Goal: Task Accomplishment & Management: Use online tool/utility

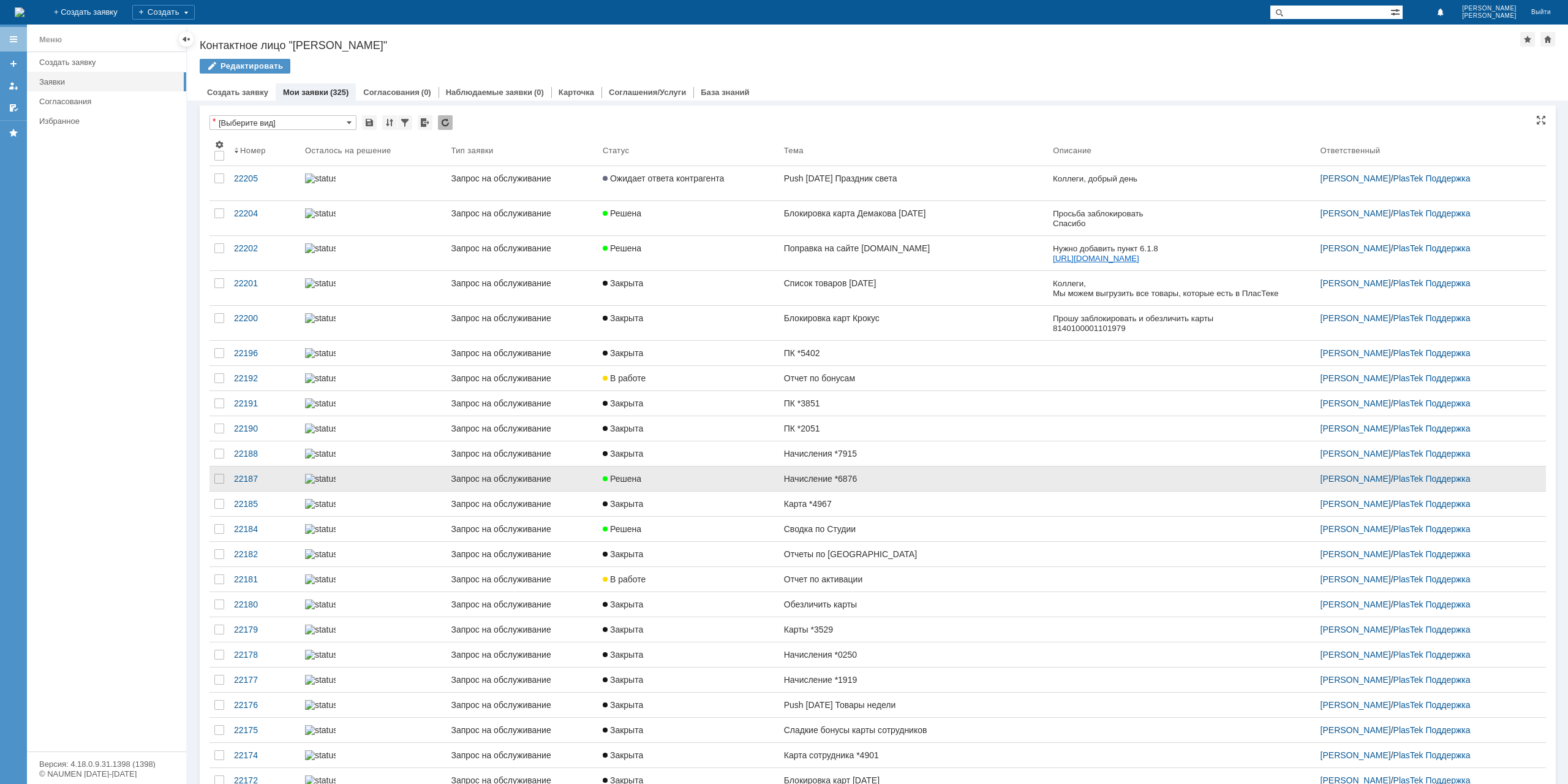
click at [745, 491] on link "Решена" at bounding box center [688, 478] width 181 height 24
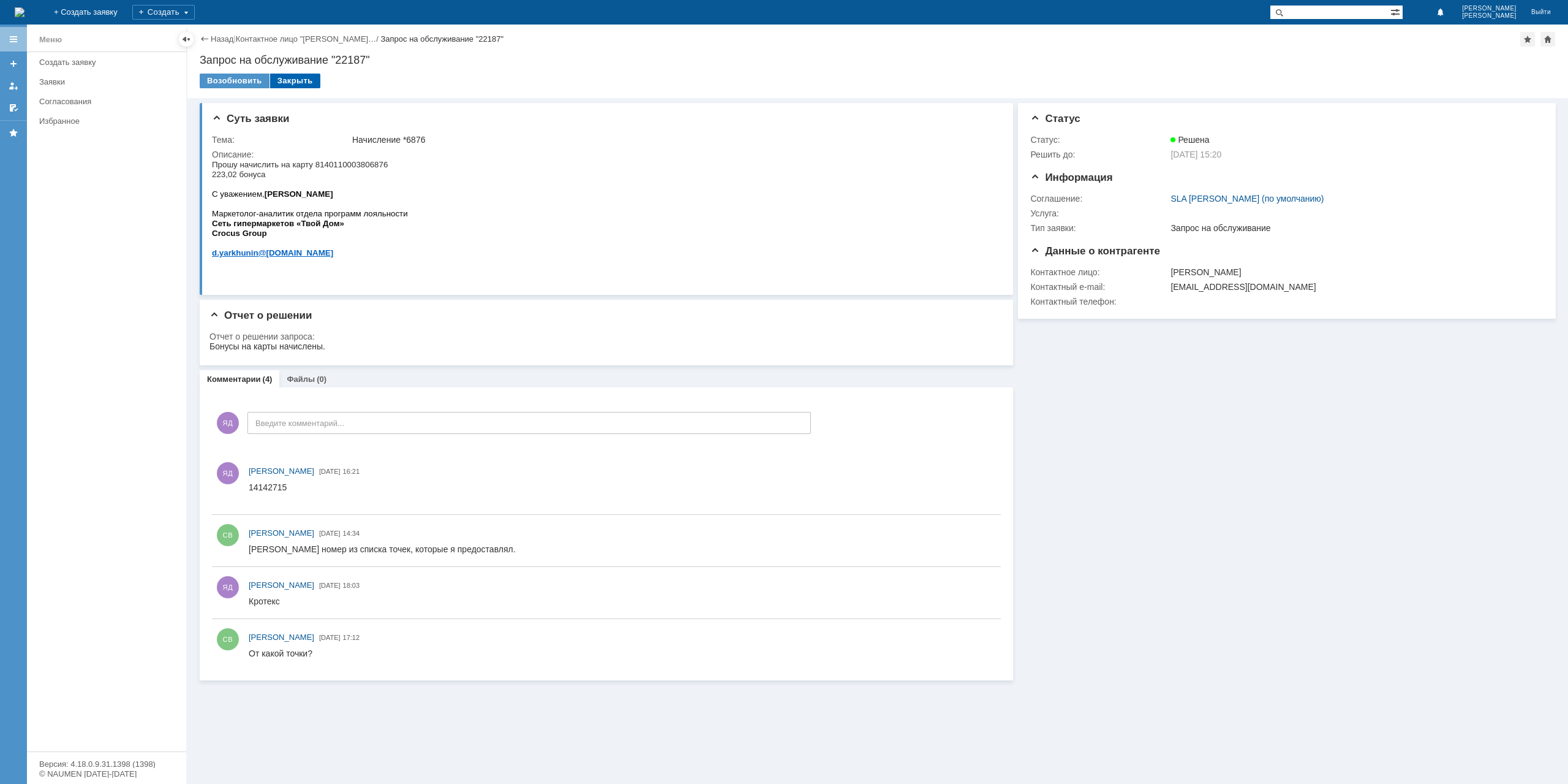
click at [297, 82] on div "Закрыть" at bounding box center [295, 81] width 51 height 15
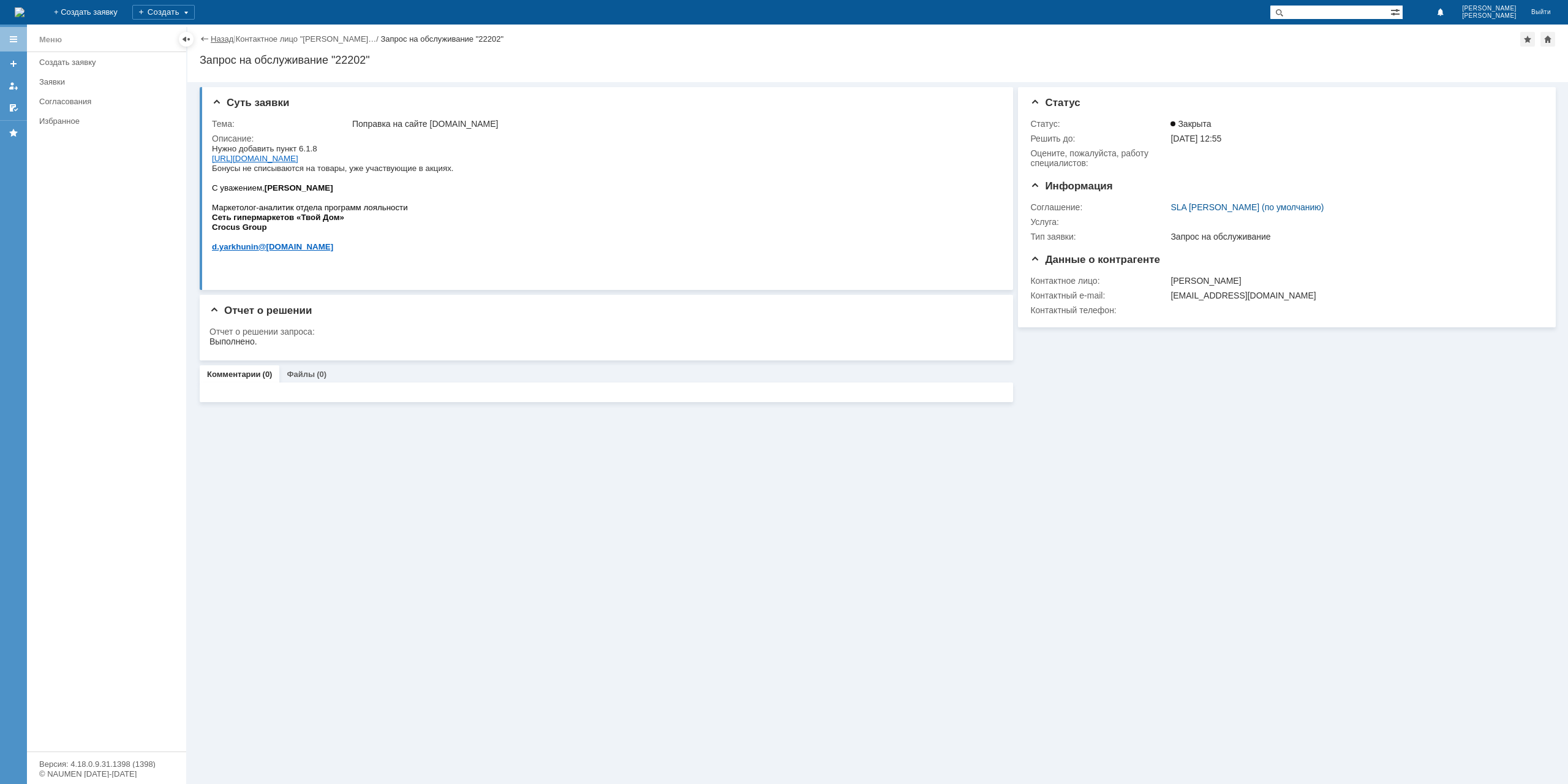
click at [218, 36] on link "Назад" at bounding box center [222, 39] width 22 height 9
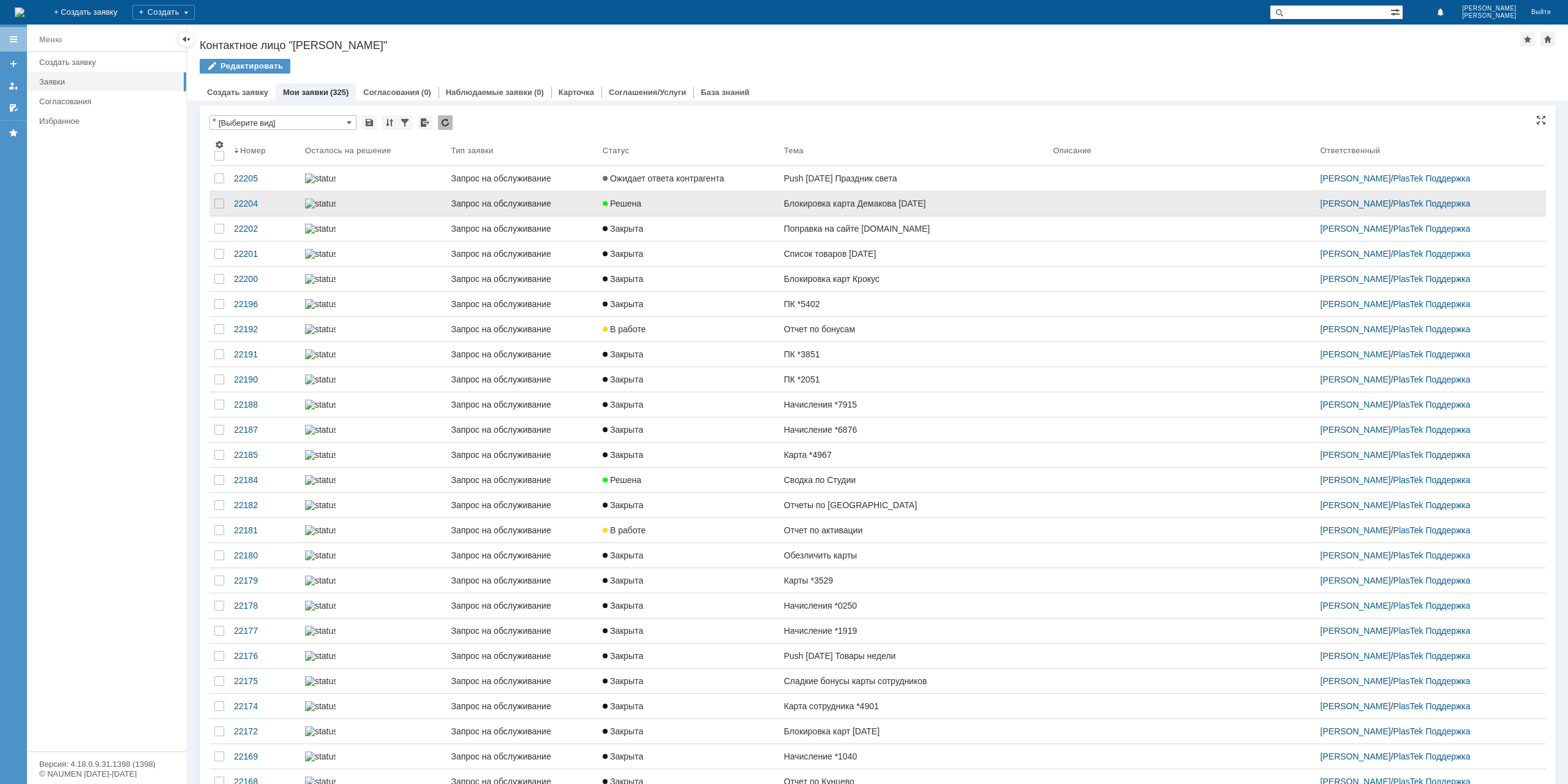
click at [826, 215] on link "Блокировка карта Демакова [DATE]" at bounding box center [913, 203] width 269 height 24
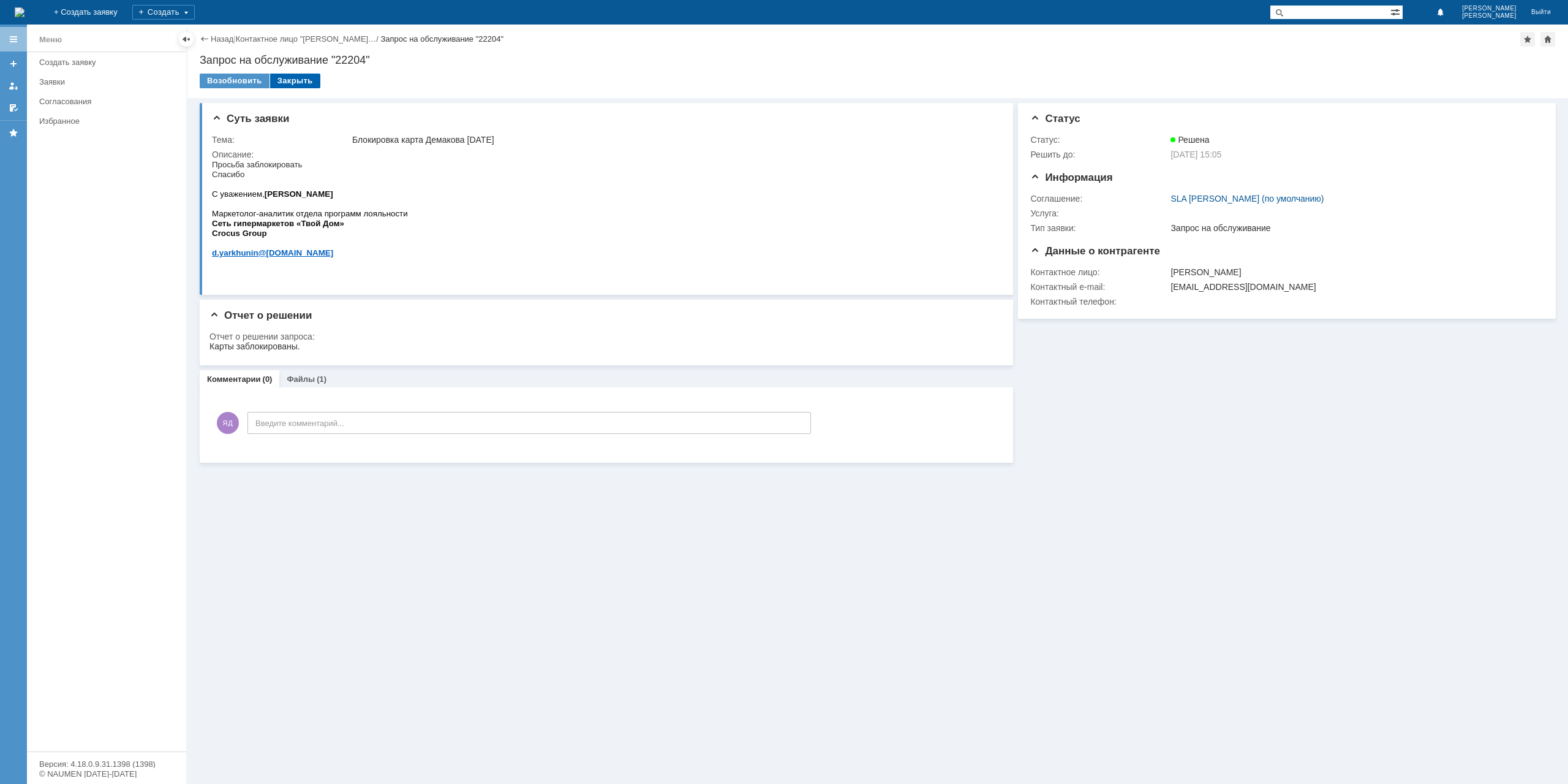
click at [302, 84] on div "Закрыть" at bounding box center [295, 81] width 51 height 15
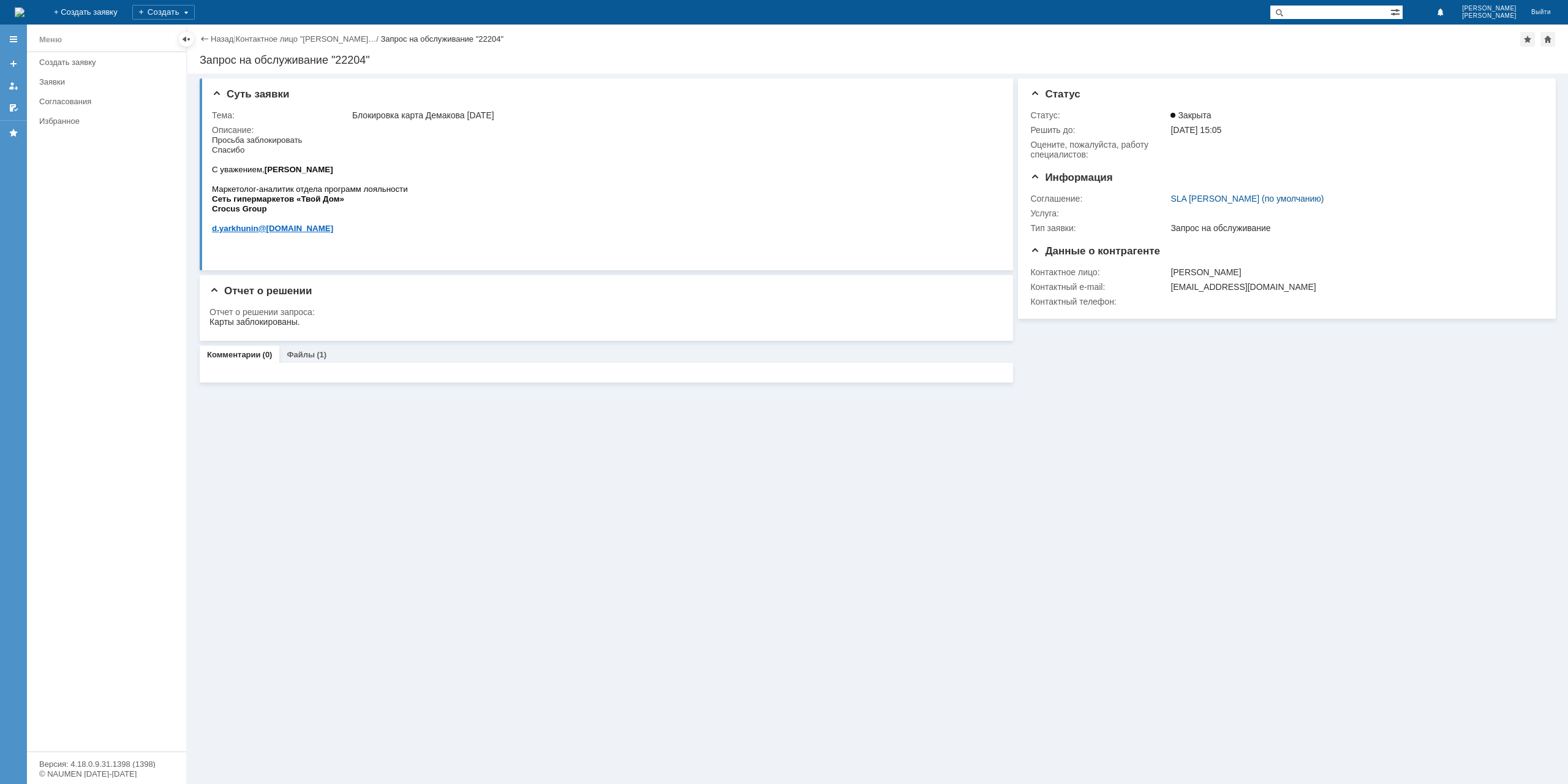
click at [218, 44] on div "Назад | Контактное лицо "[PERSON_NAME]… / Запрос на обслуживание "22204"" at bounding box center [877, 39] width 1356 height 15
click at [223, 48] on div "Назад | Контактное лицо "[PERSON_NAME]… / Запрос на обслуживание "22204" Запрос…" at bounding box center [878, 49] width 1380 height 49
click at [223, 42] on link "Назад" at bounding box center [222, 39] width 22 height 9
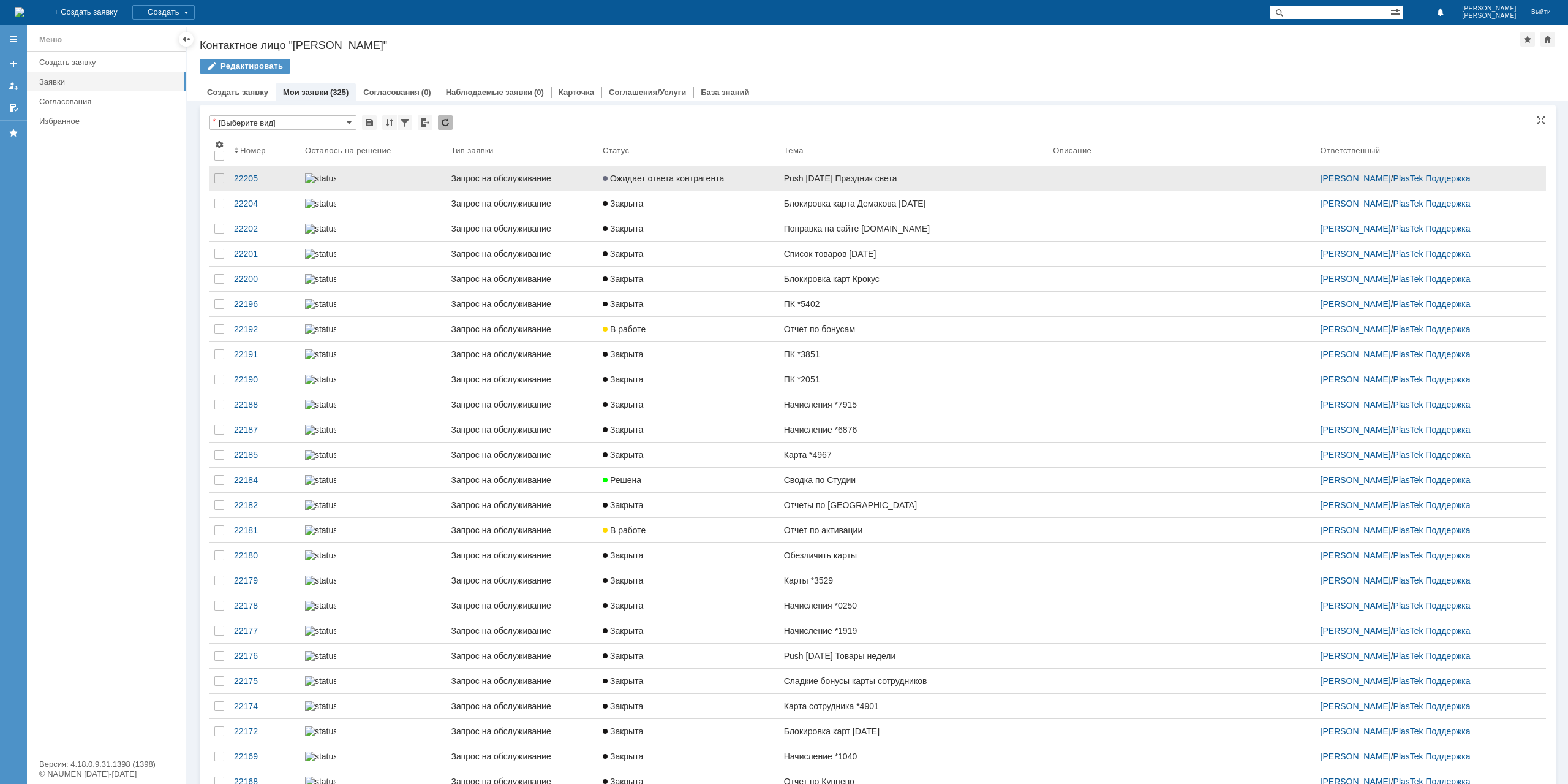
click at [785, 185] on link "Push [DATE] Праздник света" at bounding box center [913, 178] width 269 height 24
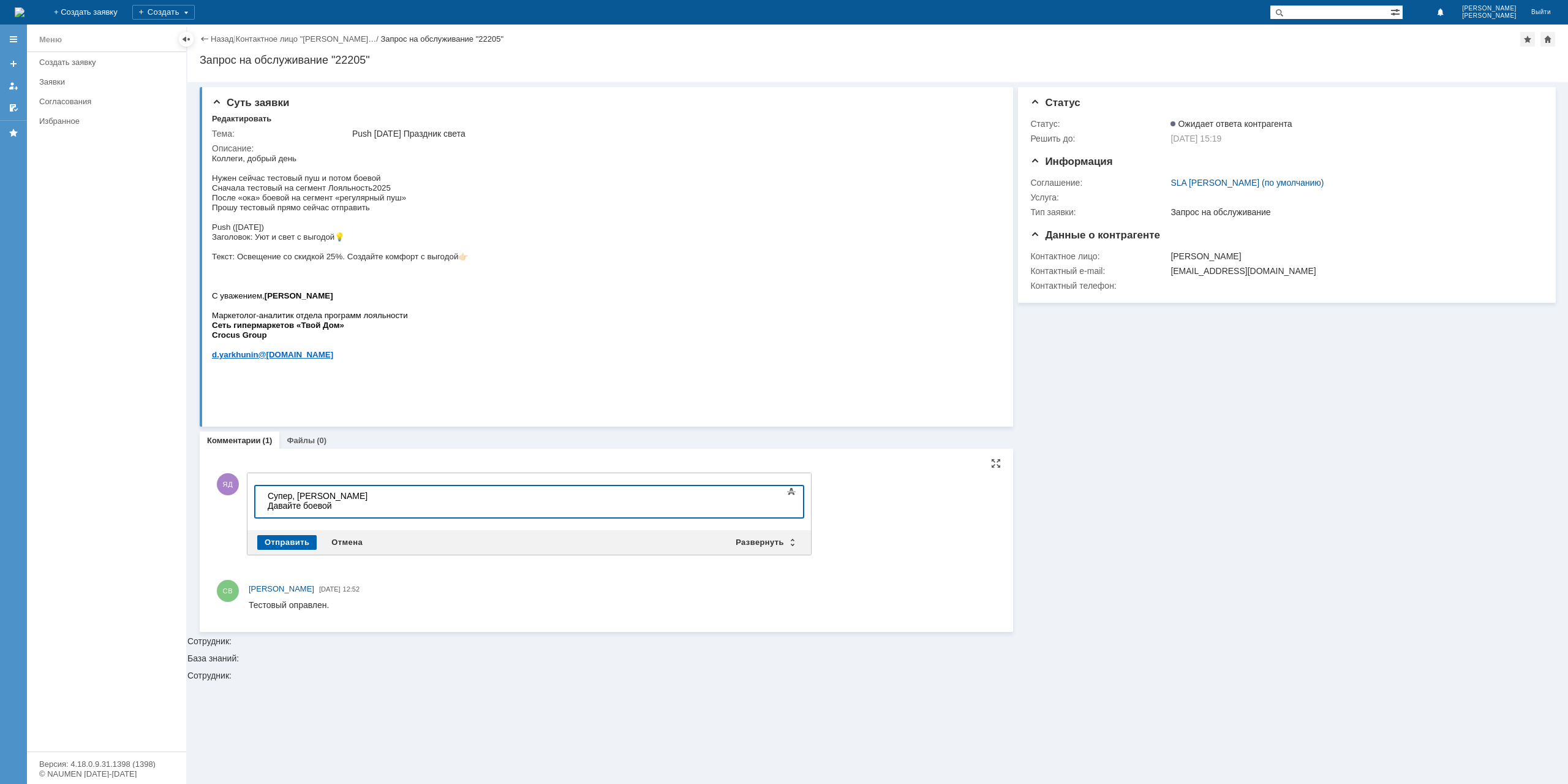
click at [299, 542] on div "Отправить" at bounding box center [287, 543] width 59 height 15
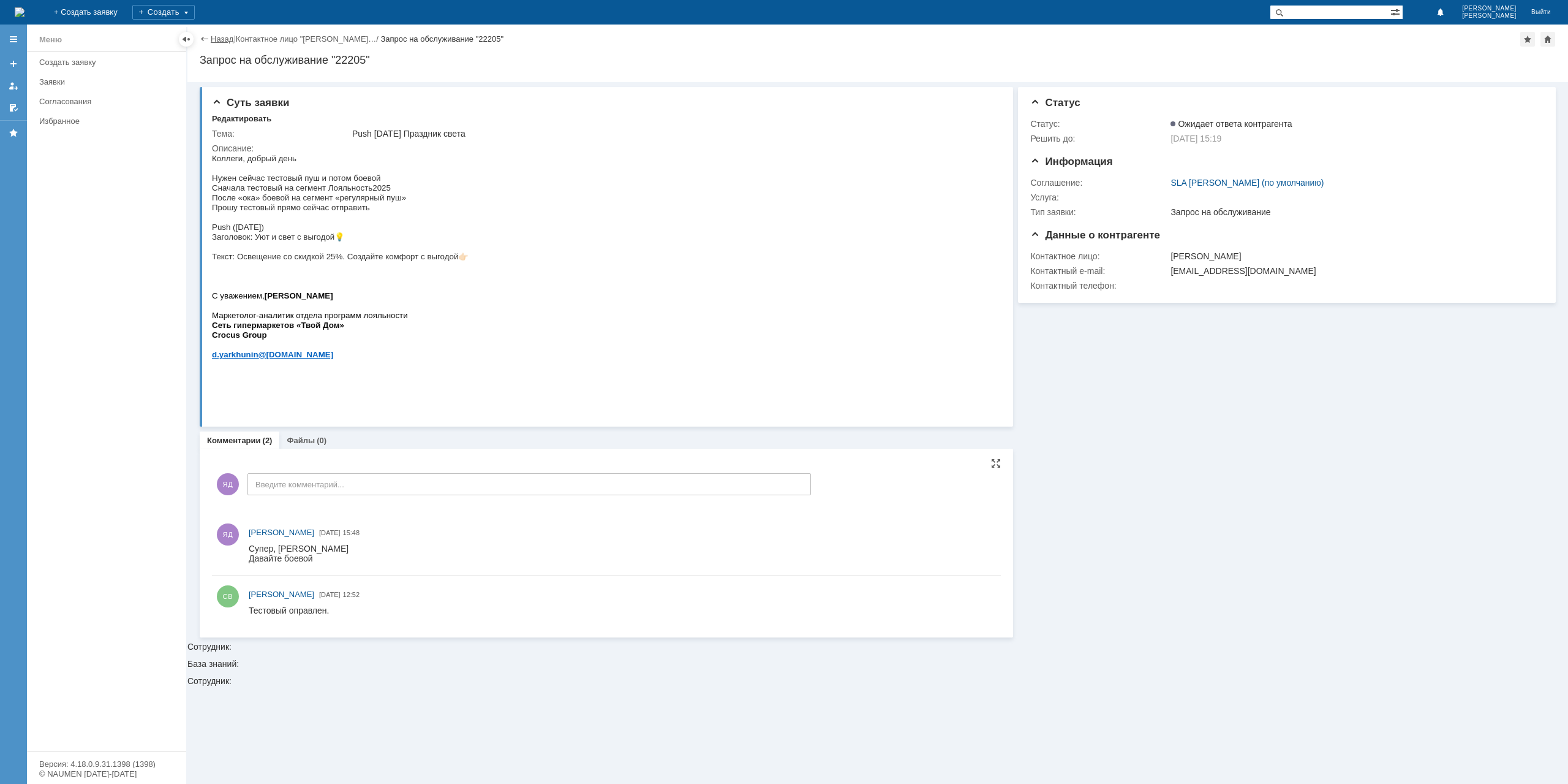
click at [218, 36] on link "Назад" at bounding box center [222, 39] width 22 height 9
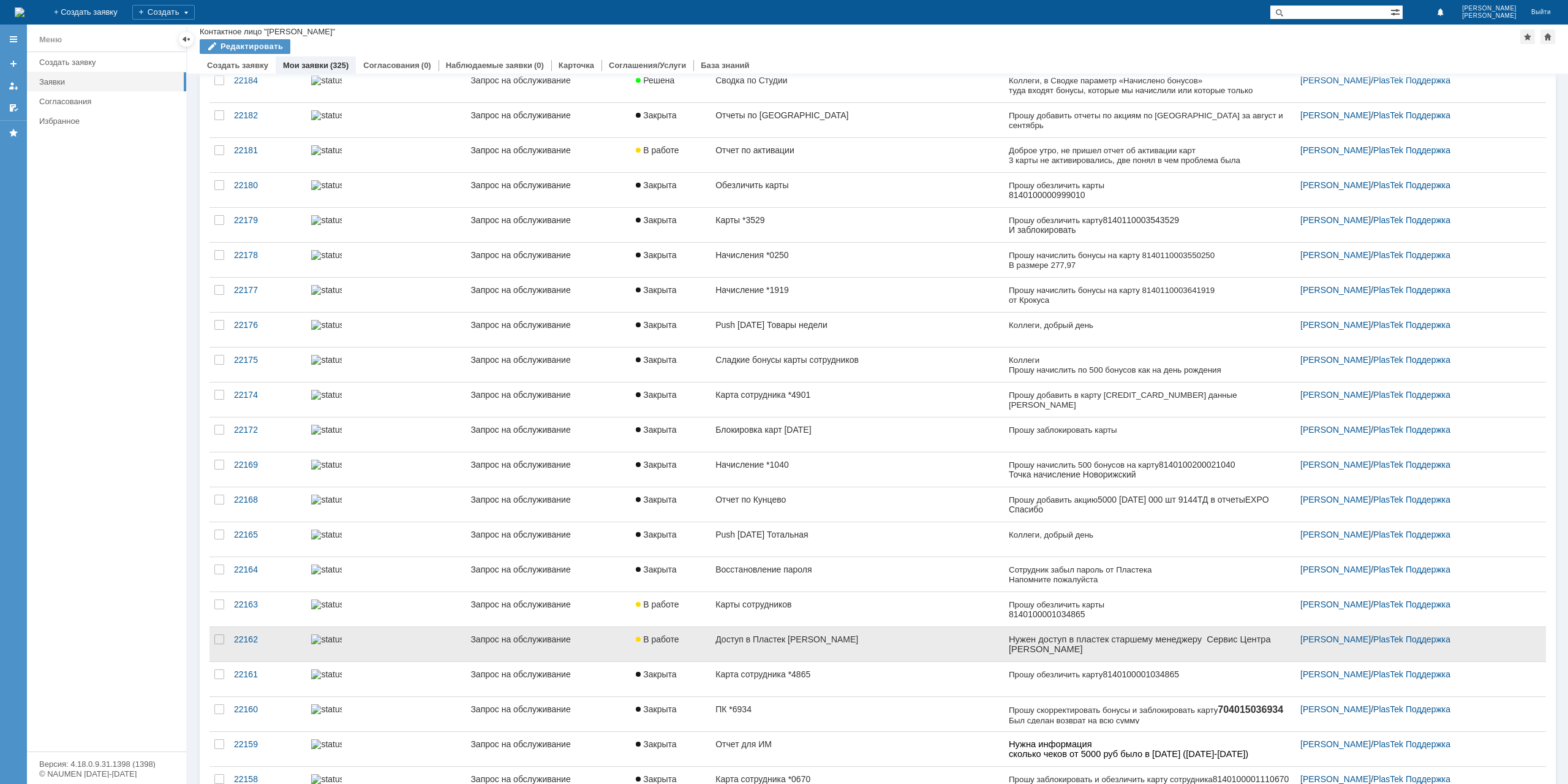
click at [804, 635] on div "Доступ в Пластек [PERSON_NAME]" at bounding box center [857, 639] width 284 height 10
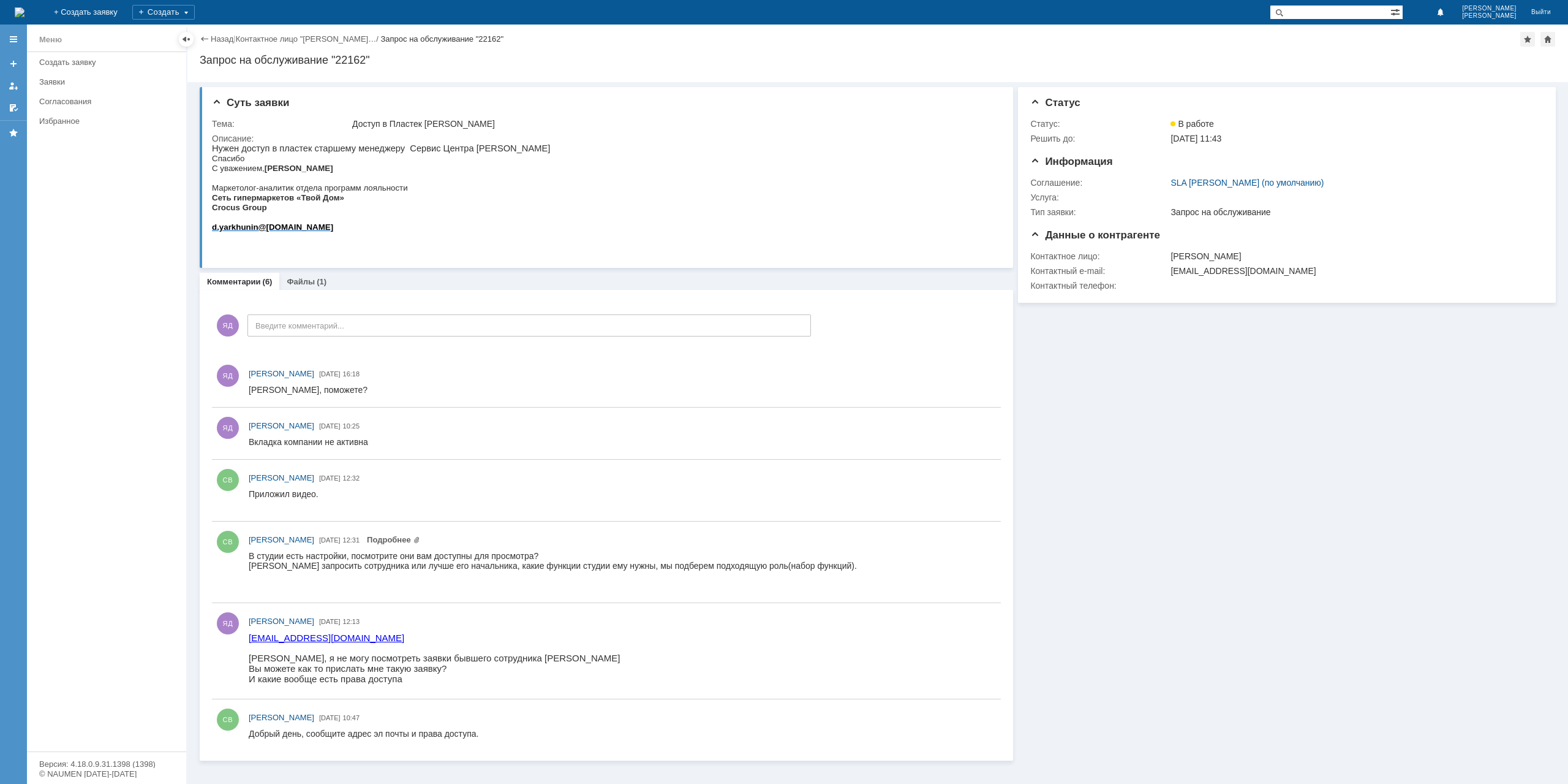
click at [233, 40] on link "Назад" at bounding box center [222, 39] width 22 height 9
